Goal: Transaction & Acquisition: Purchase product/service

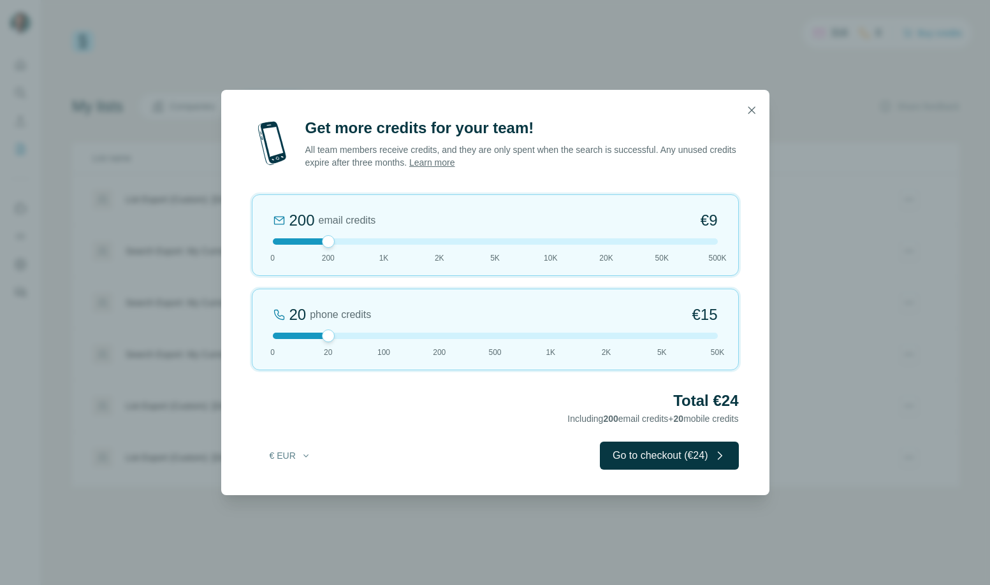
click at [384, 244] on div at bounding box center [495, 241] width 445 height 6
click at [292, 453] on button "€ EUR" at bounding box center [290, 455] width 59 height 23
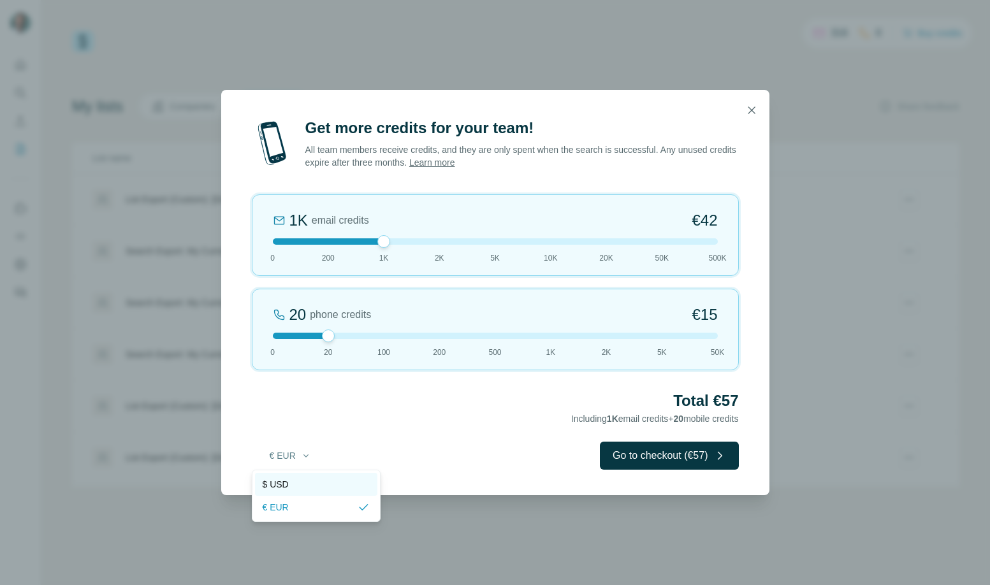
click at [281, 488] on span "$ USD" at bounding box center [276, 484] width 26 height 13
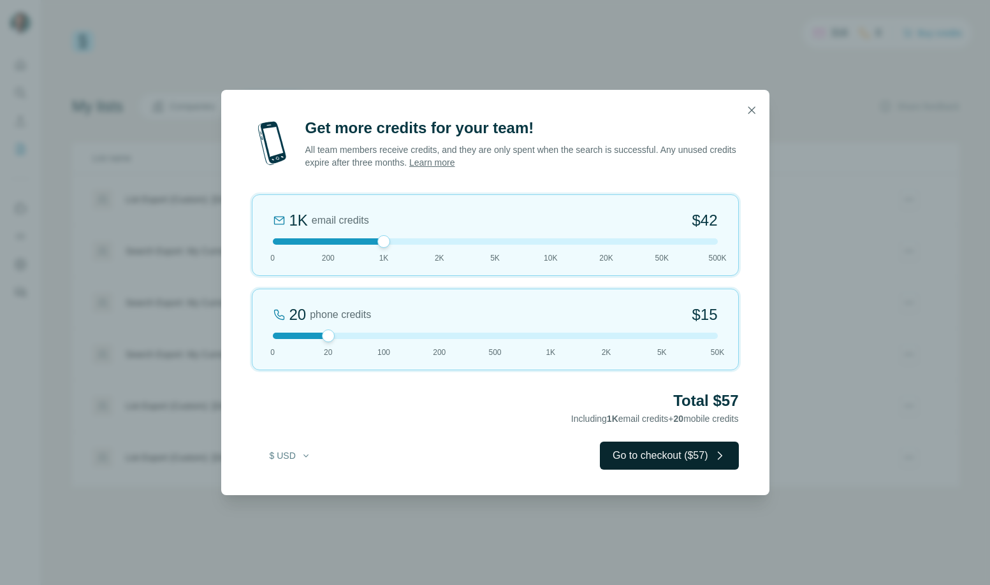
click at [671, 457] on button "Go to checkout ($57)" at bounding box center [669, 456] width 138 height 28
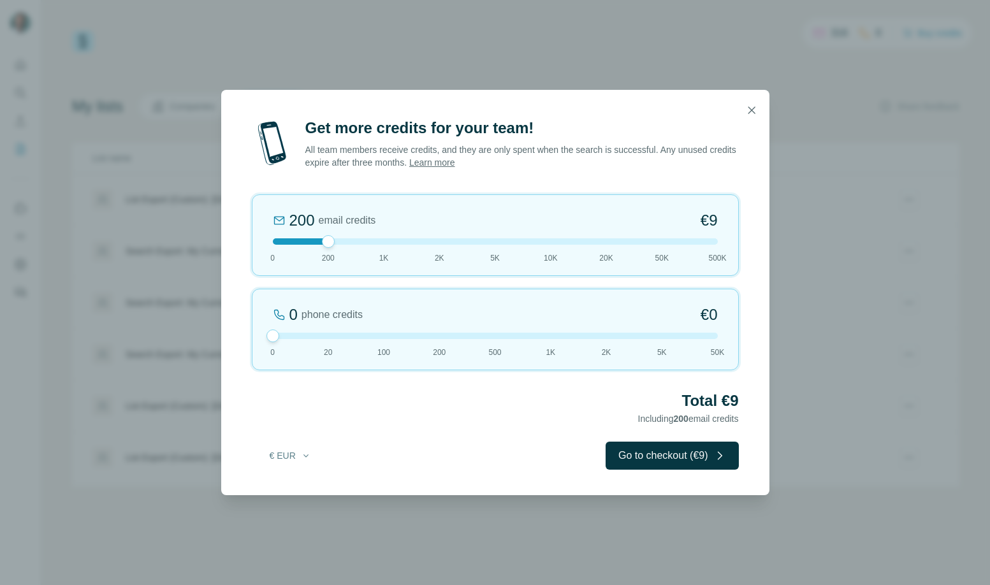
drag, startPoint x: 325, startPoint y: 337, endPoint x: 287, endPoint y: 335, distance: 38.3
click at [287, 335] on div at bounding box center [495, 336] width 445 height 6
drag, startPoint x: 332, startPoint y: 239, endPoint x: 385, endPoint y: 248, distance: 54.3
click at [385, 248] on div "1K email credits €42 0 200 1K 2K 5K 10K 20K 50K 500K" at bounding box center [495, 235] width 487 height 82
click at [272, 455] on button "€ EUR" at bounding box center [290, 455] width 59 height 23
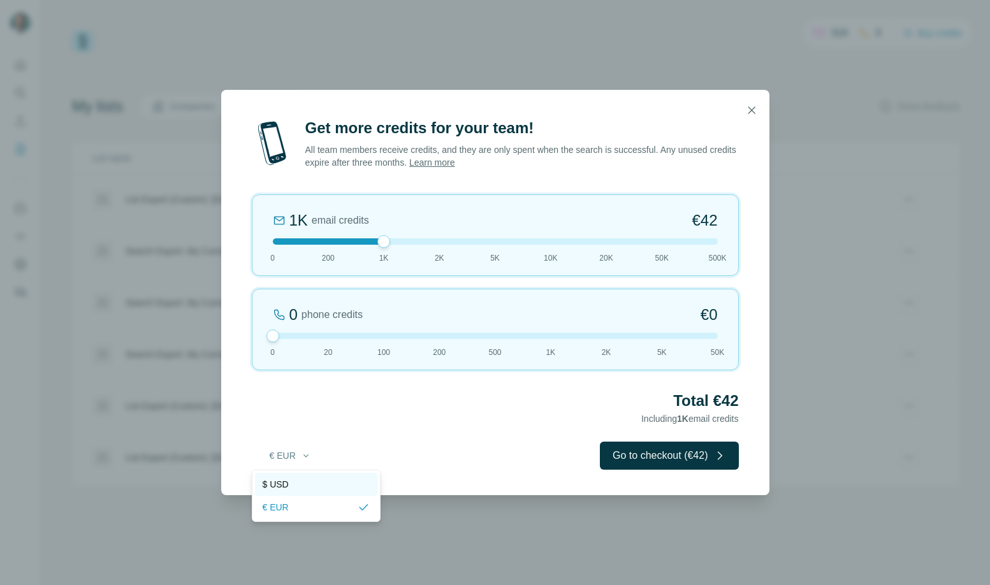
click at [277, 479] on span "$ USD" at bounding box center [276, 484] width 26 height 13
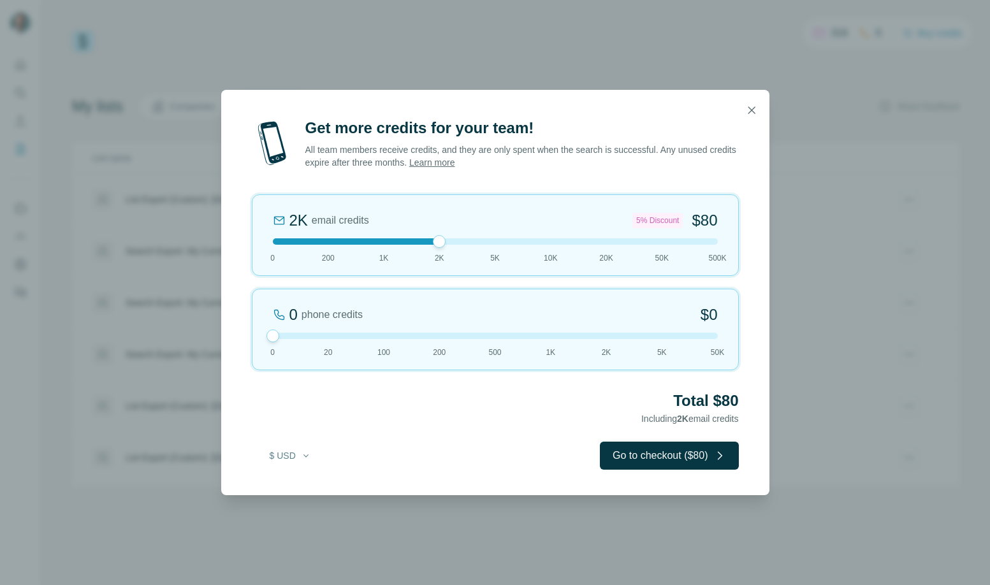
drag, startPoint x: 384, startPoint y: 240, endPoint x: 421, endPoint y: 241, distance: 37.6
click at [423, 242] on div at bounding box center [495, 241] width 445 height 6
click at [391, 244] on div at bounding box center [495, 241] width 445 height 6
click at [628, 456] on button "Go to checkout ($42)" at bounding box center [669, 456] width 138 height 28
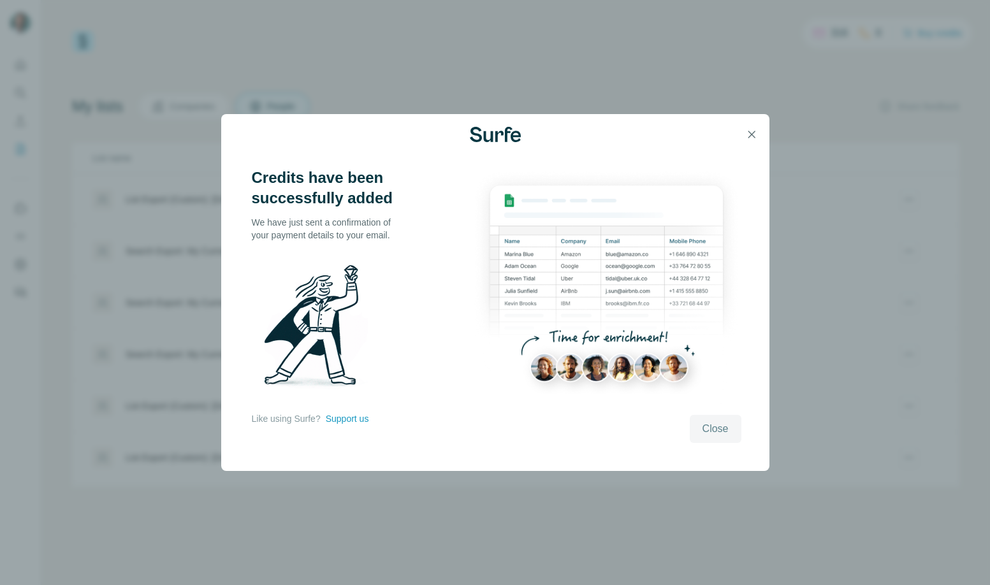
click at [713, 430] on span "Close" at bounding box center [716, 428] width 26 height 15
